Goal: Navigation & Orientation: Understand site structure

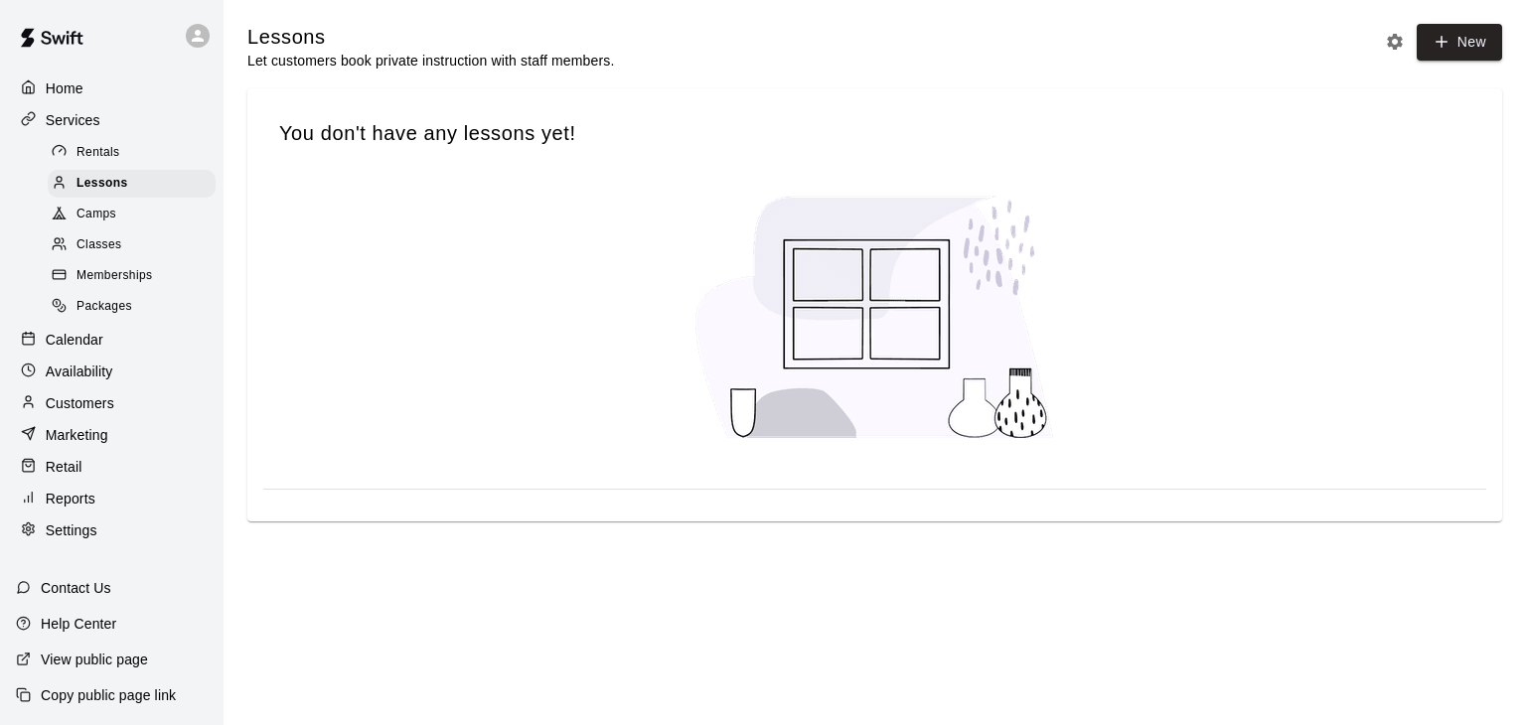
click at [70, 477] on p "Retail" at bounding box center [64, 467] width 37 height 20
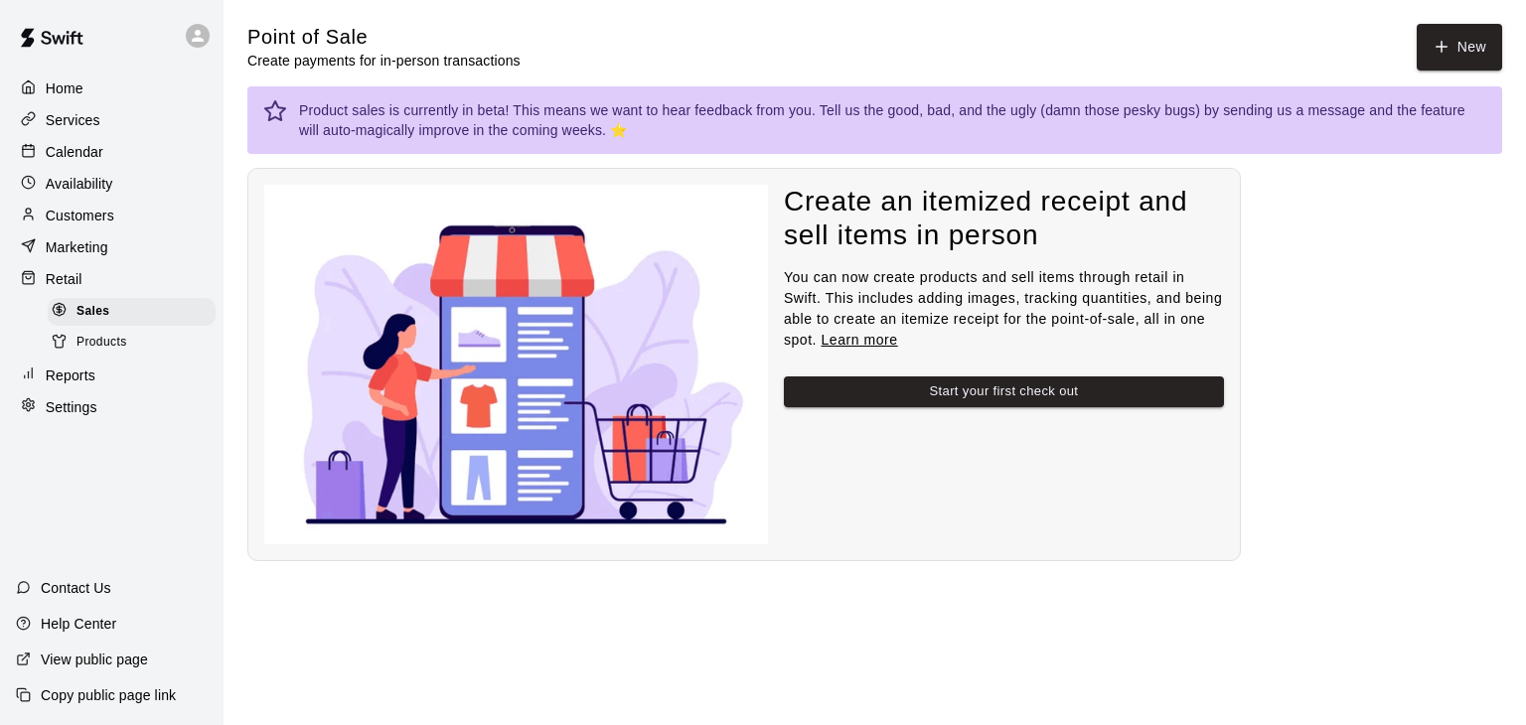
click at [130, 357] on div "Products" at bounding box center [132, 343] width 168 height 28
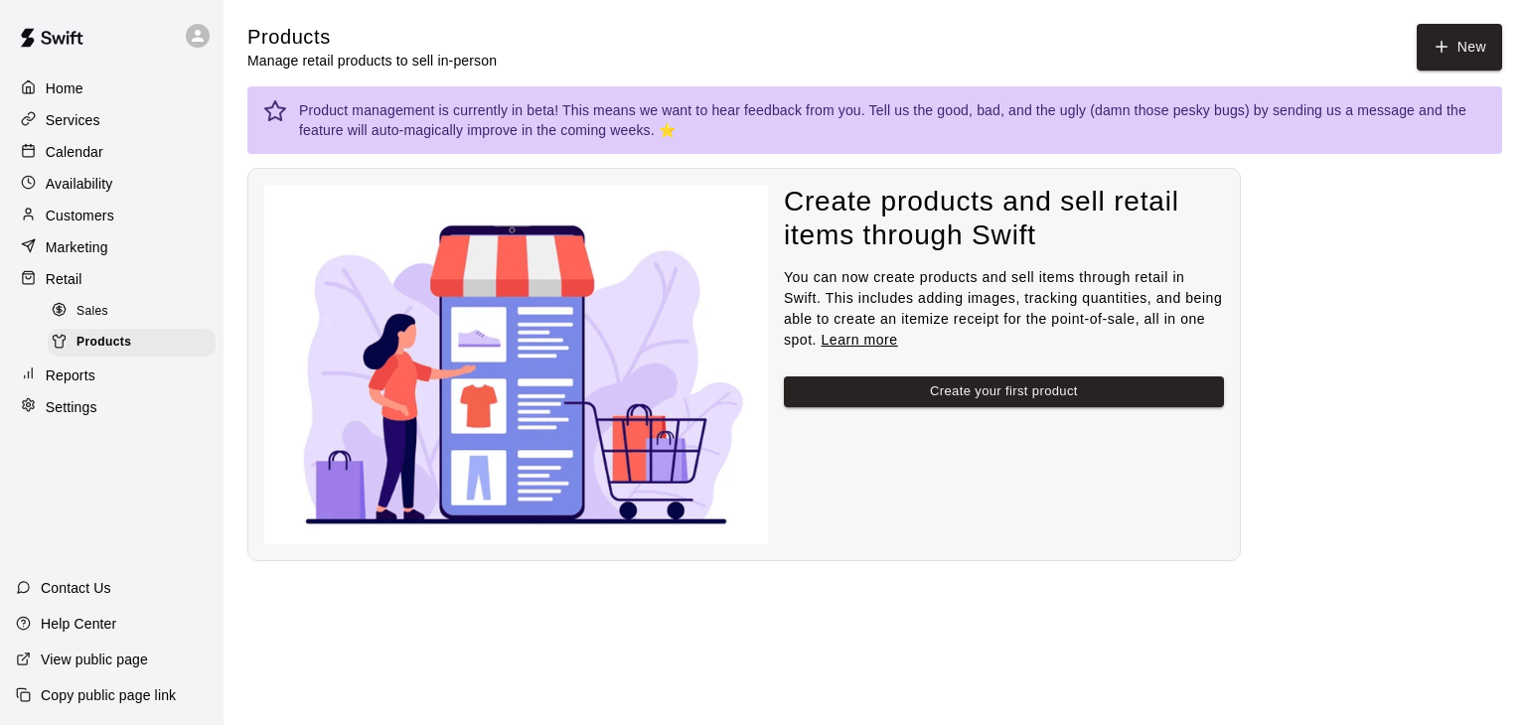
click at [76, 385] on p "Reports" at bounding box center [71, 376] width 50 height 20
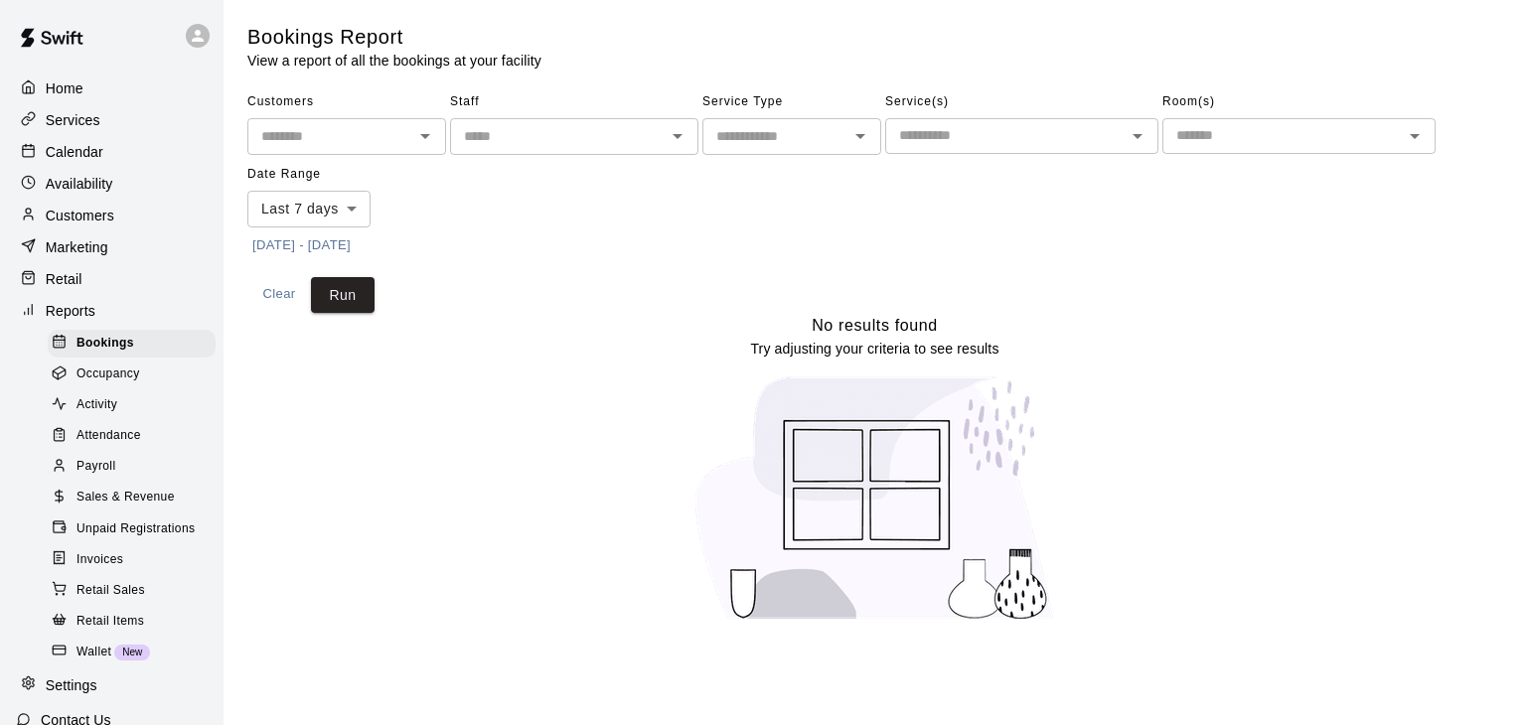
click at [60, 86] on p "Home" at bounding box center [65, 88] width 38 height 20
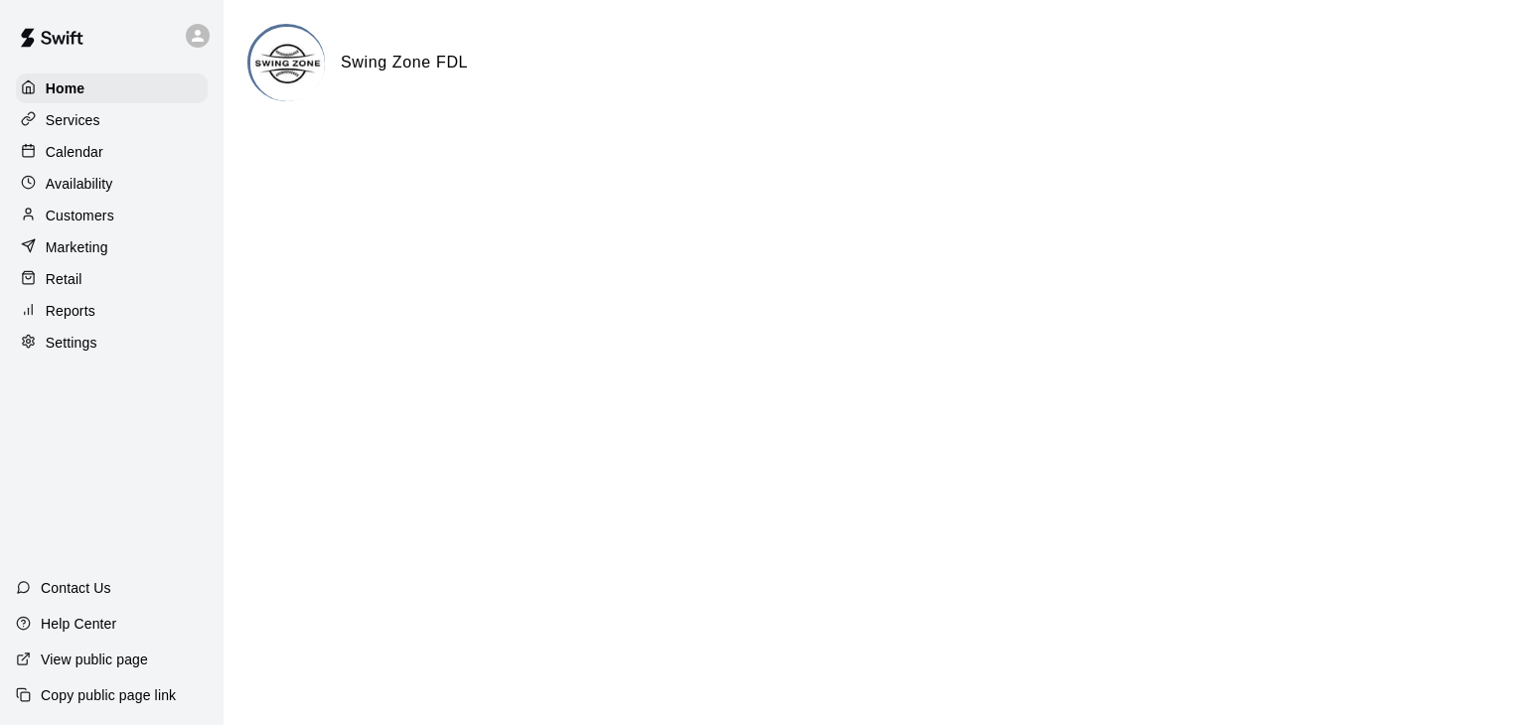
click at [71, 120] on p "Services" at bounding box center [73, 120] width 55 height 20
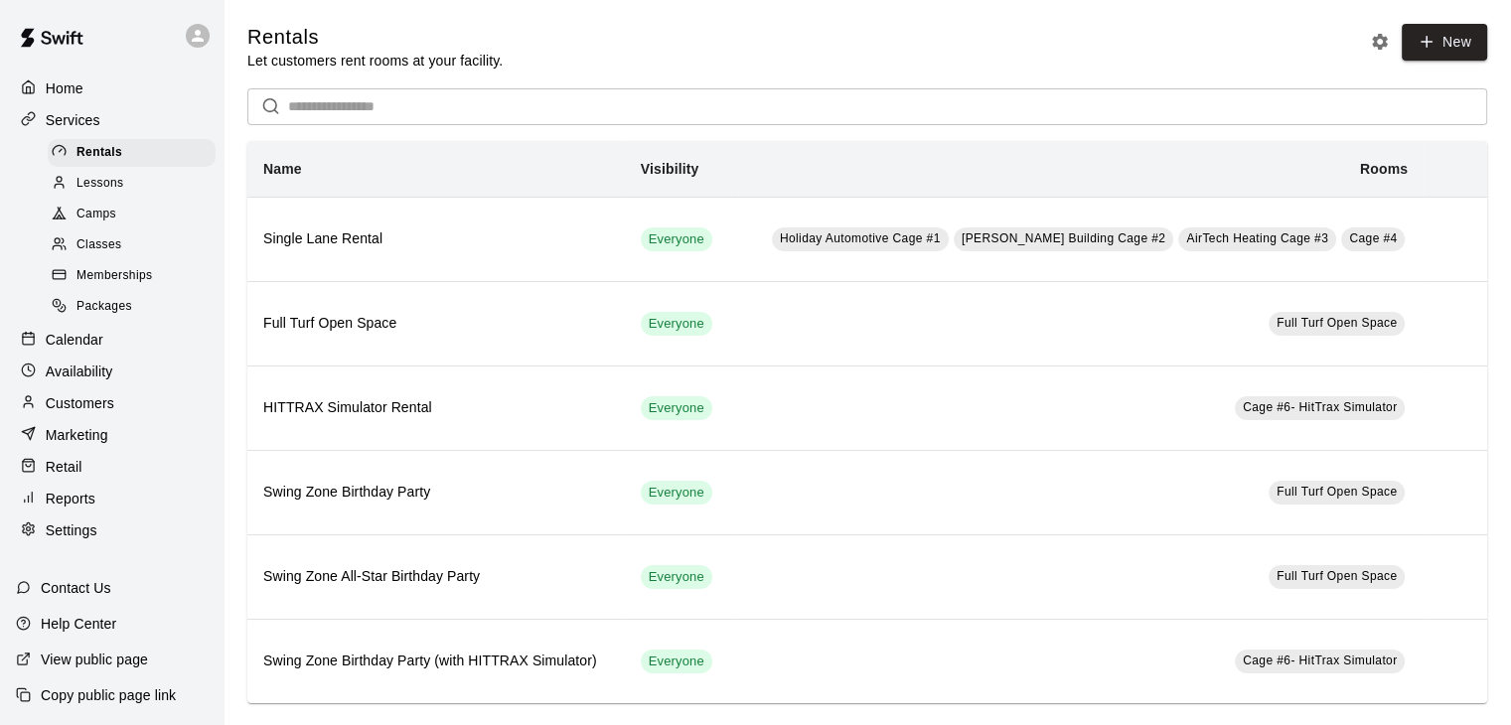
click at [114, 286] on span "Memberships" at bounding box center [114, 276] width 76 height 20
